Goal: Entertainment & Leisure: Consume media (video, audio)

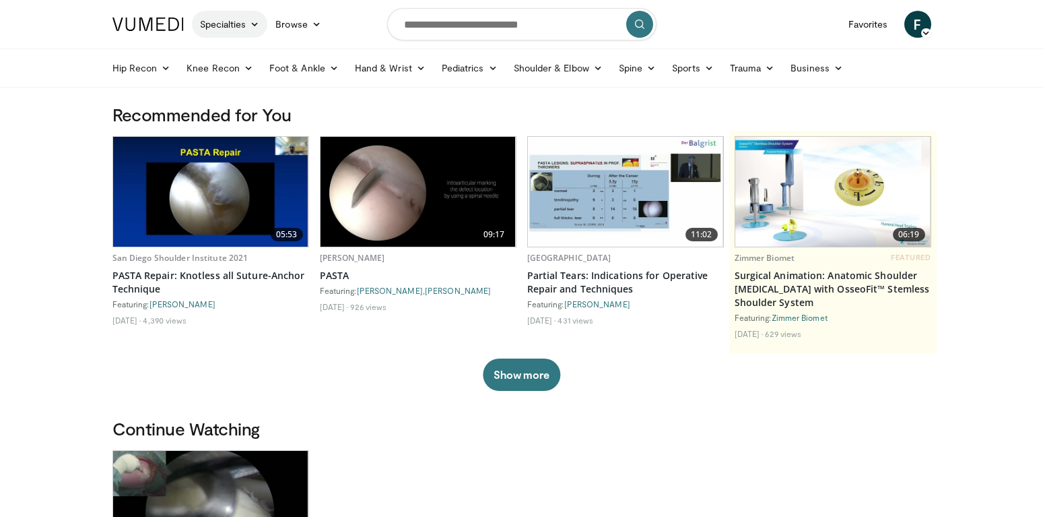
click at [256, 20] on icon at bounding box center [254, 24] width 9 height 9
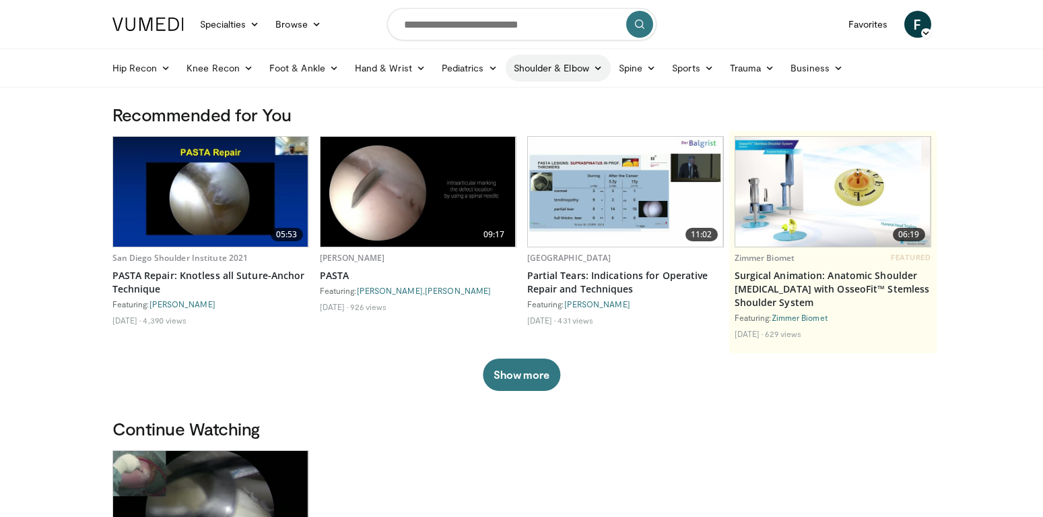
click at [598, 65] on icon at bounding box center [597, 67] width 9 height 9
click at [692, 69] on link "Sports" at bounding box center [693, 68] width 58 height 27
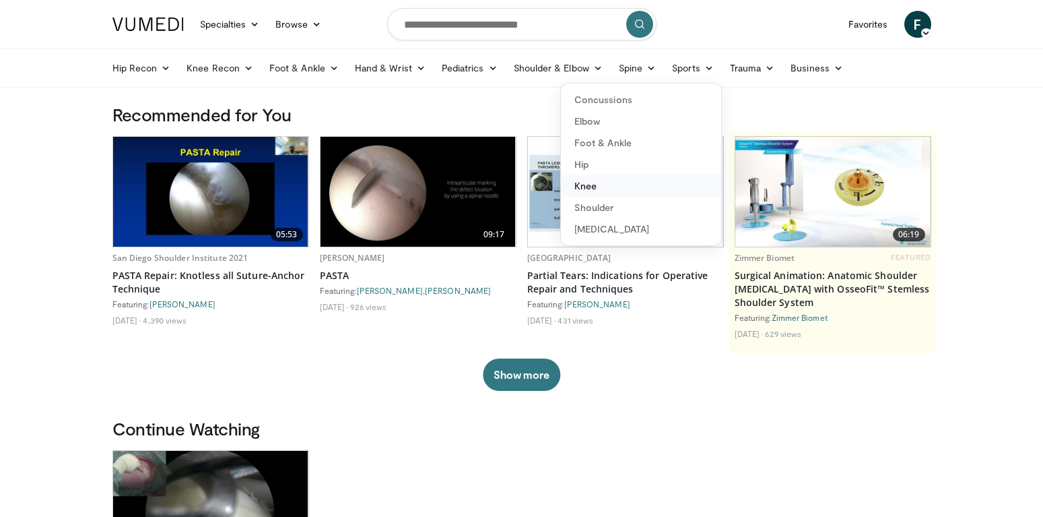
click at [587, 189] on link "Knee" at bounding box center [641, 186] width 160 height 22
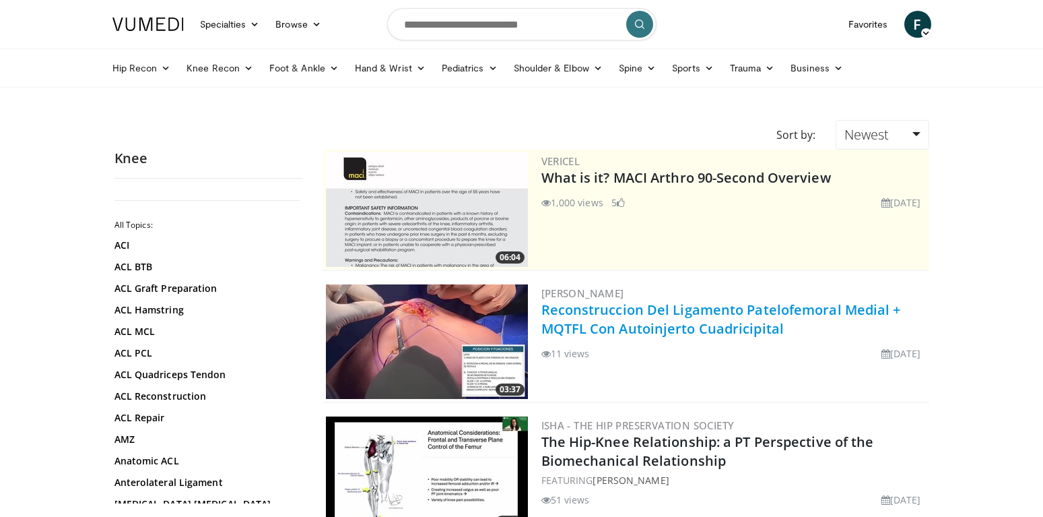
click at [621, 307] on link "Reconstruccion Del Ligamento Patelofemoral Medial + MQTFL Con Autoinjerto Cuadr…" at bounding box center [722, 318] width 360 height 37
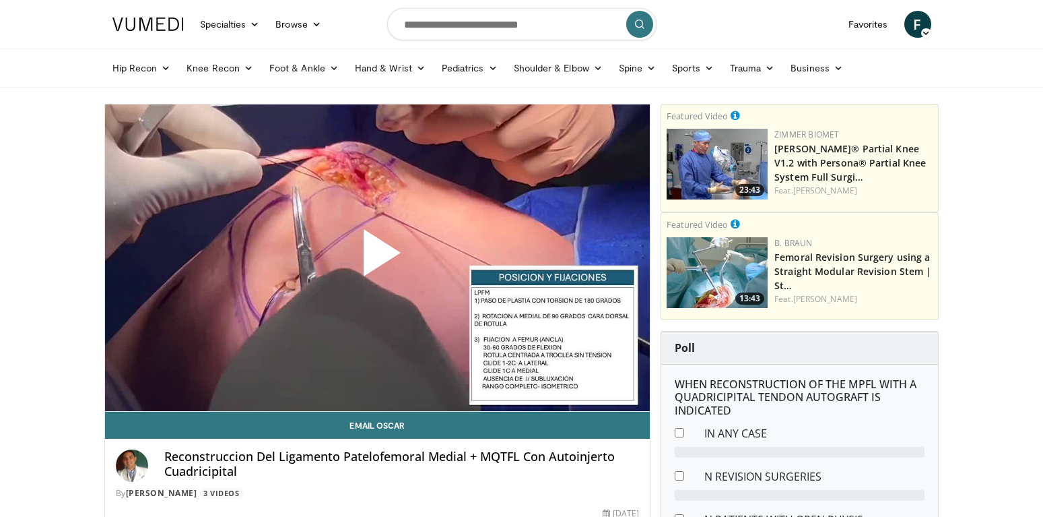
click at [377, 258] on span "Video Player" at bounding box center [377, 258] width 0 height 0
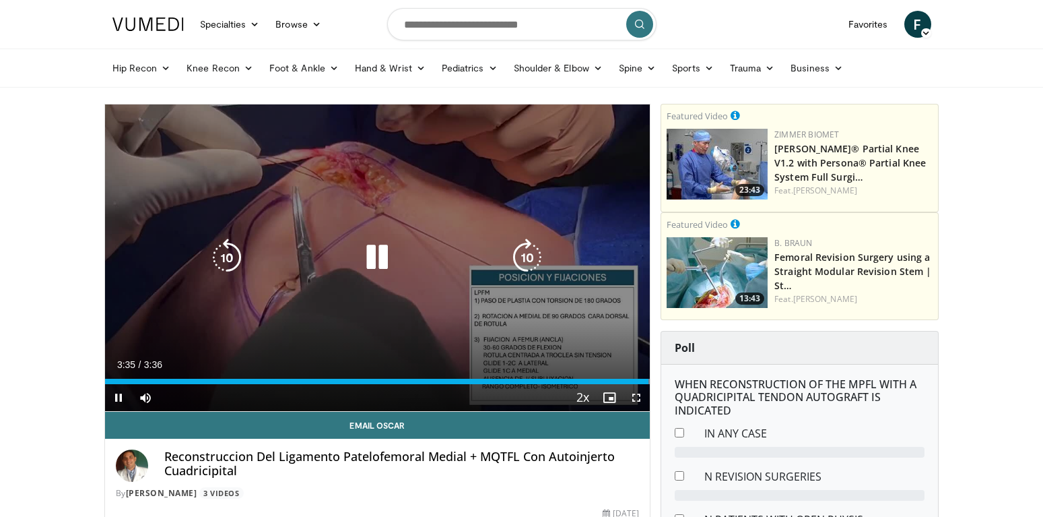
click at [366, 259] on icon "Video Player" at bounding box center [377, 257] width 38 height 38
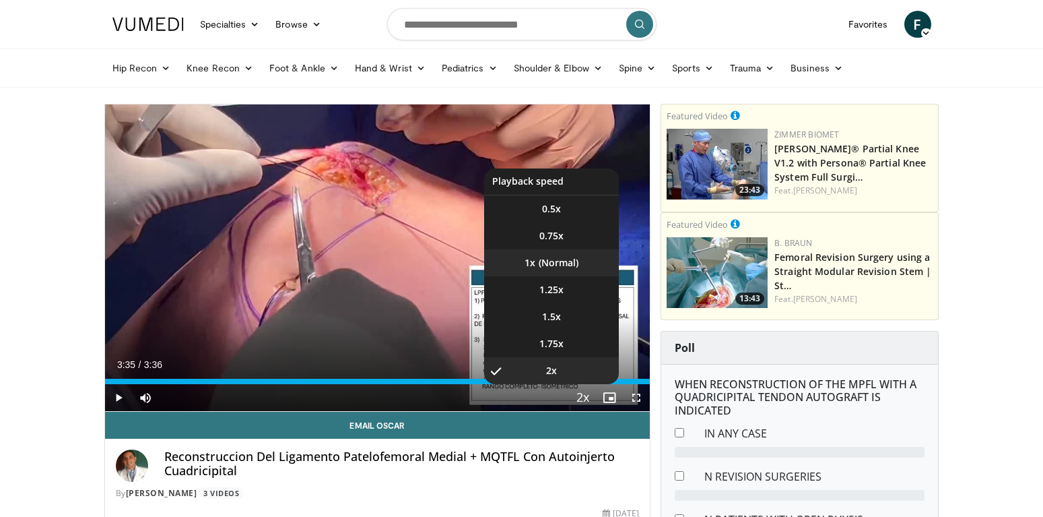
click at [546, 261] on li "1x" at bounding box center [551, 262] width 135 height 27
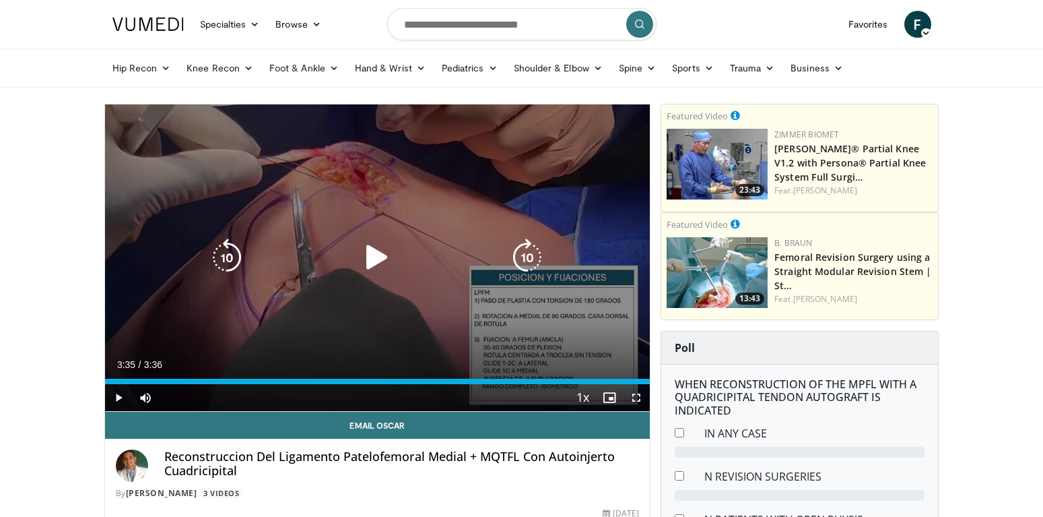
click at [502, 312] on div "10 seconds Tap to unmute" at bounding box center [378, 257] width 546 height 306
click at [364, 259] on icon "Video Player" at bounding box center [377, 257] width 38 height 38
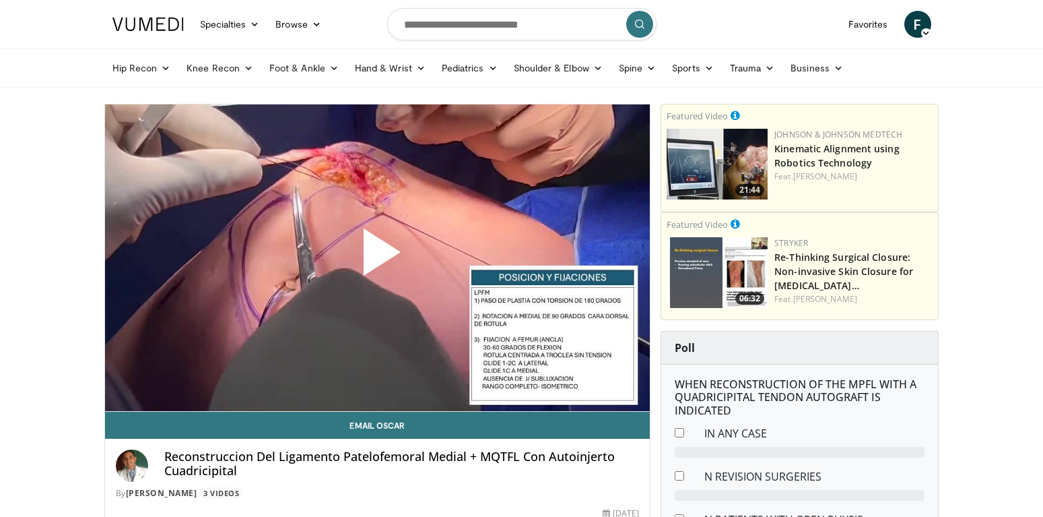
click at [377, 257] on span "Video Player" at bounding box center [377, 257] width 0 height 0
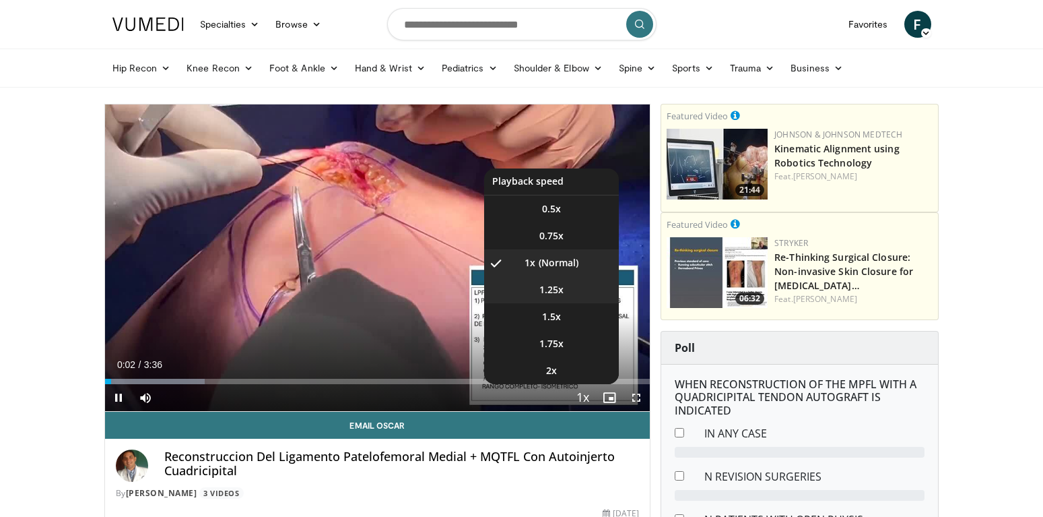
click at [540, 289] on span "1.25x" at bounding box center [552, 289] width 24 height 13
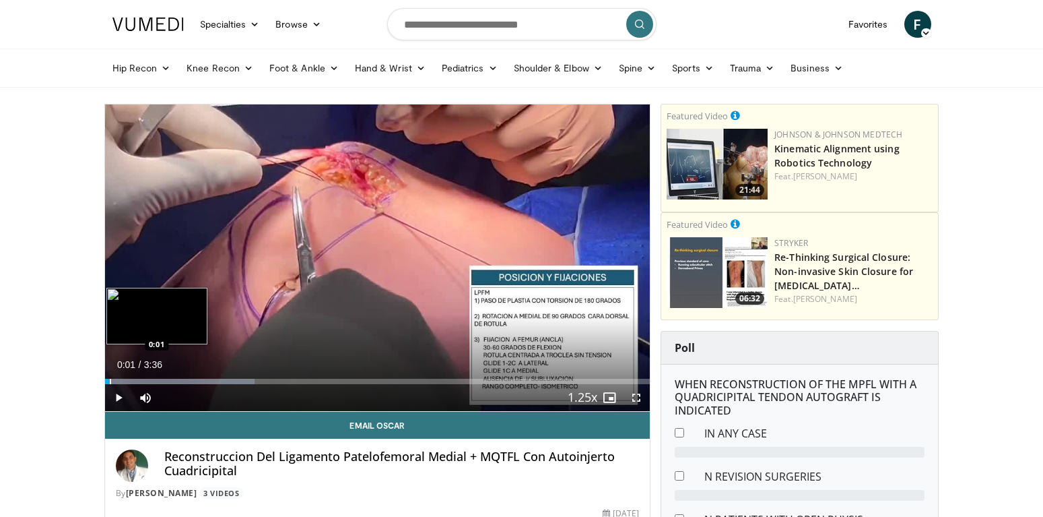
click at [109, 380] on div "0:01" at bounding box center [107, 381] width 5 height 5
click at [110, 379] on div "0:08" at bounding box center [116, 381] width 22 height 5
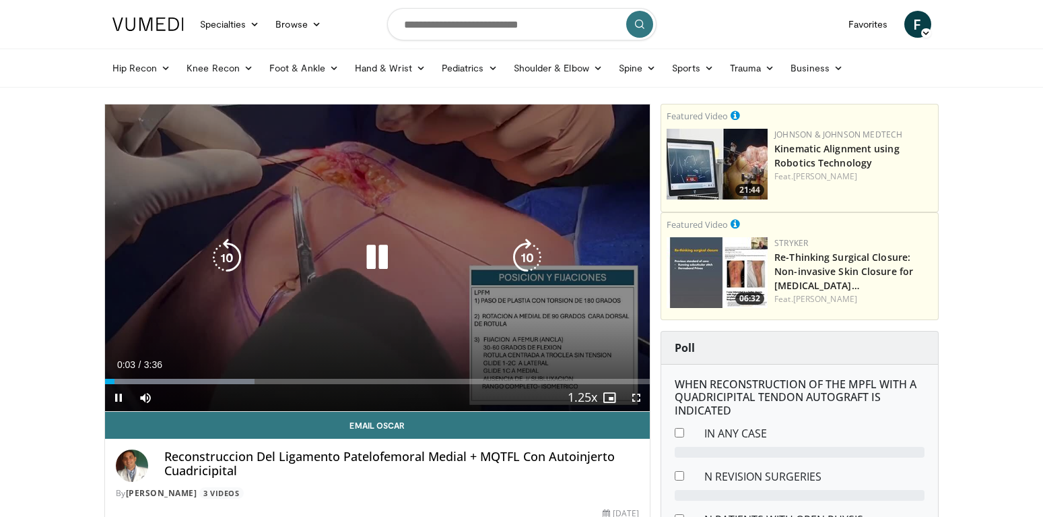
click at [379, 255] on icon "Video Player" at bounding box center [377, 257] width 38 height 38
click at [408, 198] on div "10 seconds Tap to unmute" at bounding box center [378, 257] width 546 height 306
click at [372, 249] on icon "Video Player" at bounding box center [377, 257] width 38 height 38
click at [372, 250] on icon "Video Player" at bounding box center [377, 257] width 38 height 38
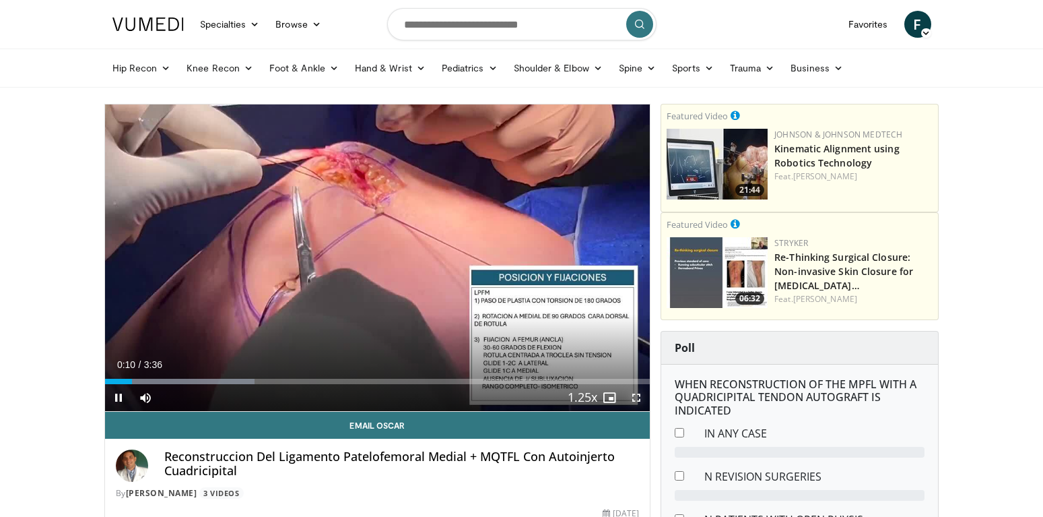
click at [636, 397] on span "Video Player" at bounding box center [636, 397] width 27 height 27
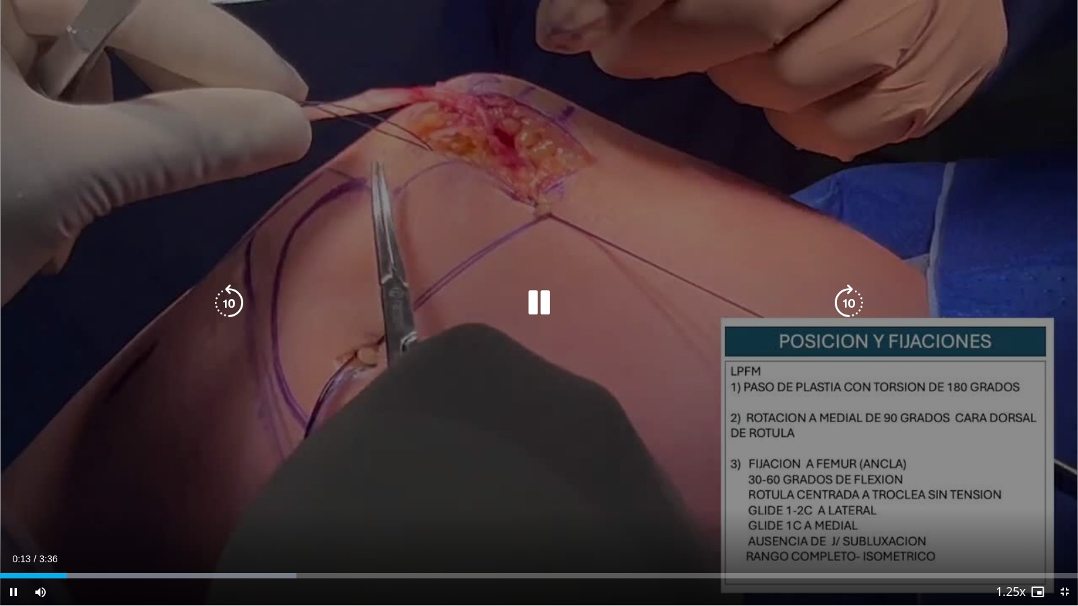
click at [998, 379] on div "10 seconds Tap to unmute" at bounding box center [539, 303] width 1078 height 606
click at [542, 296] on icon "Video Player" at bounding box center [539, 303] width 38 height 38
click at [227, 306] on icon "Video Player" at bounding box center [229, 303] width 38 height 38
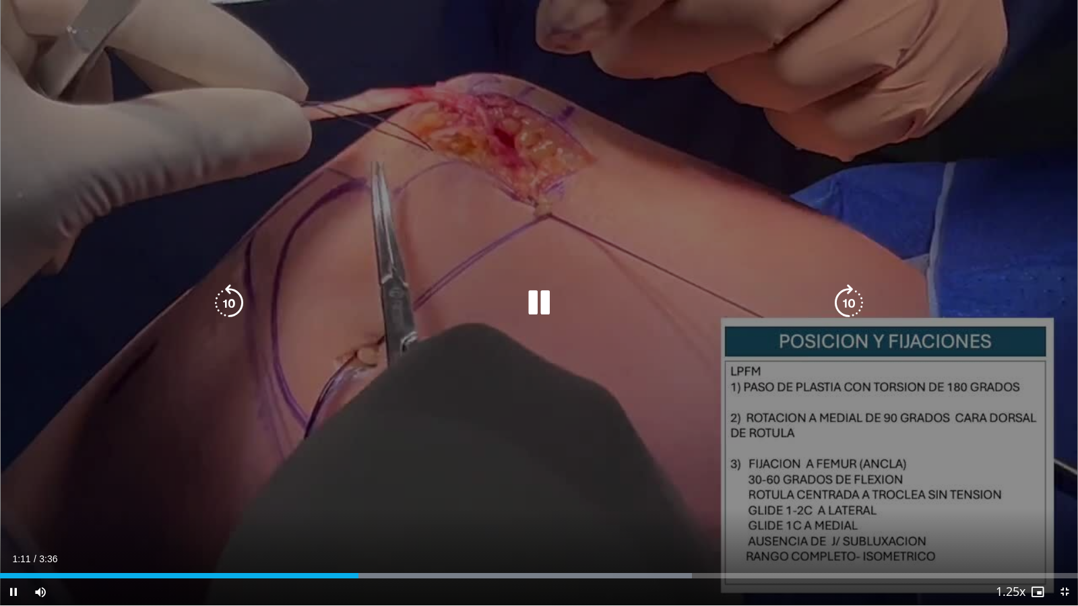
click at [234, 292] on icon "Video Player" at bounding box center [229, 303] width 38 height 38
click at [234, 291] on icon "Video Player" at bounding box center [229, 303] width 38 height 38
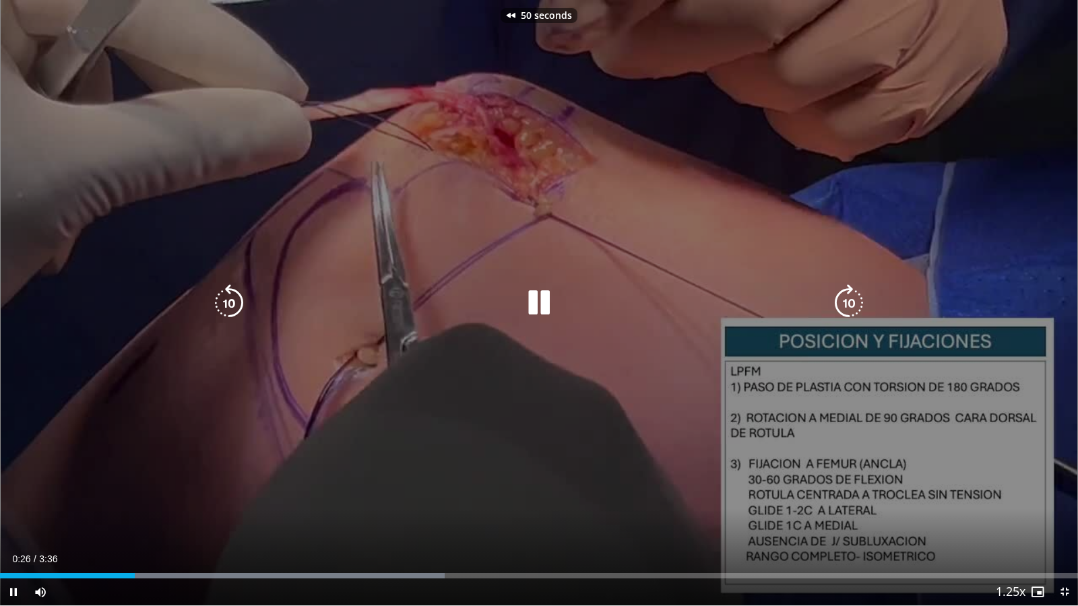
click at [234, 291] on icon "Video Player" at bounding box center [229, 303] width 38 height 38
click at [237, 301] on icon "Video Player" at bounding box center [229, 303] width 38 height 38
